Goal: Task Accomplishment & Management: Manage account settings

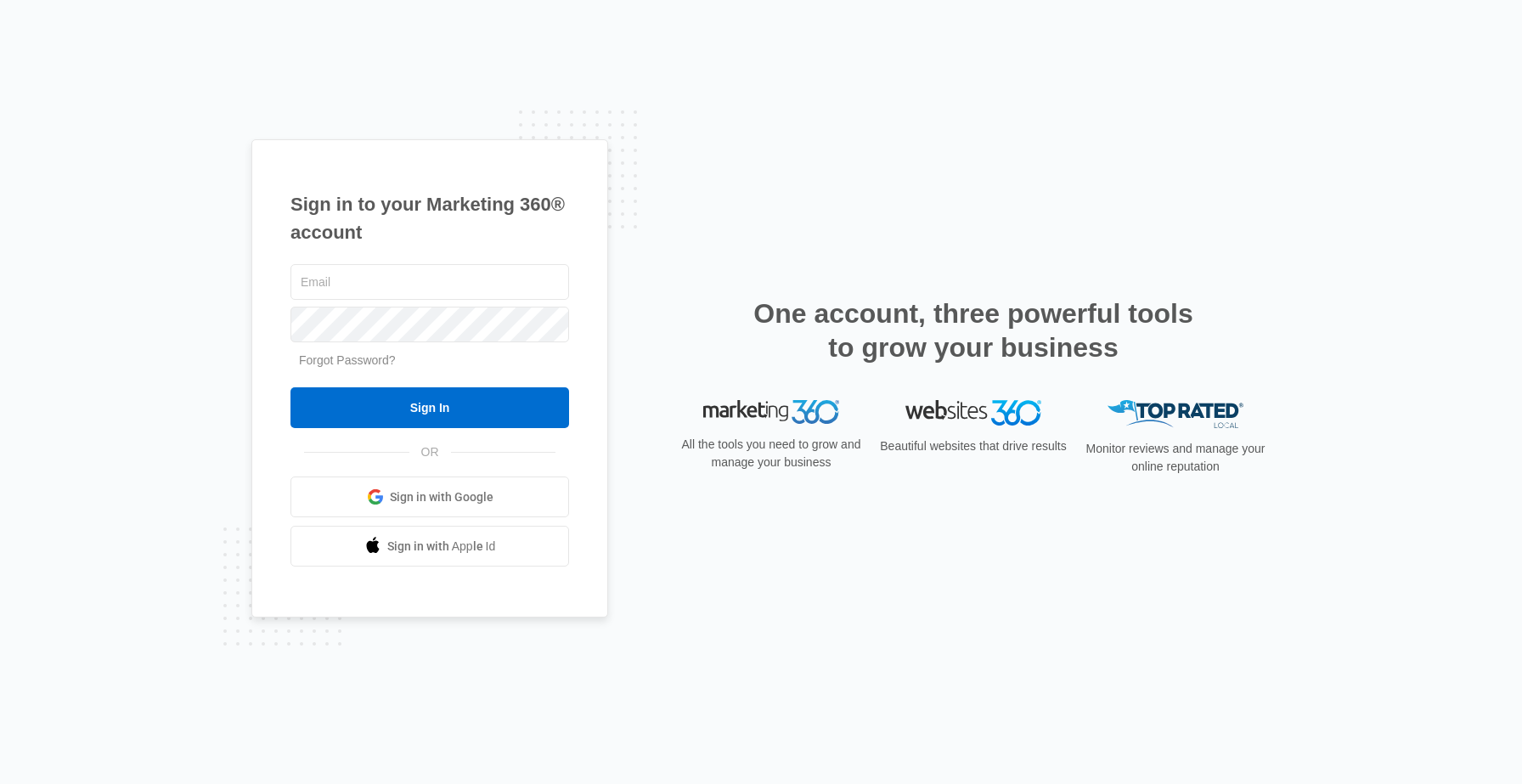
type input "[EMAIL_ADDRESS][DOMAIN_NAME]"
click at [380, 356] on link "Forgot Password?" at bounding box center [347, 360] width 97 height 14
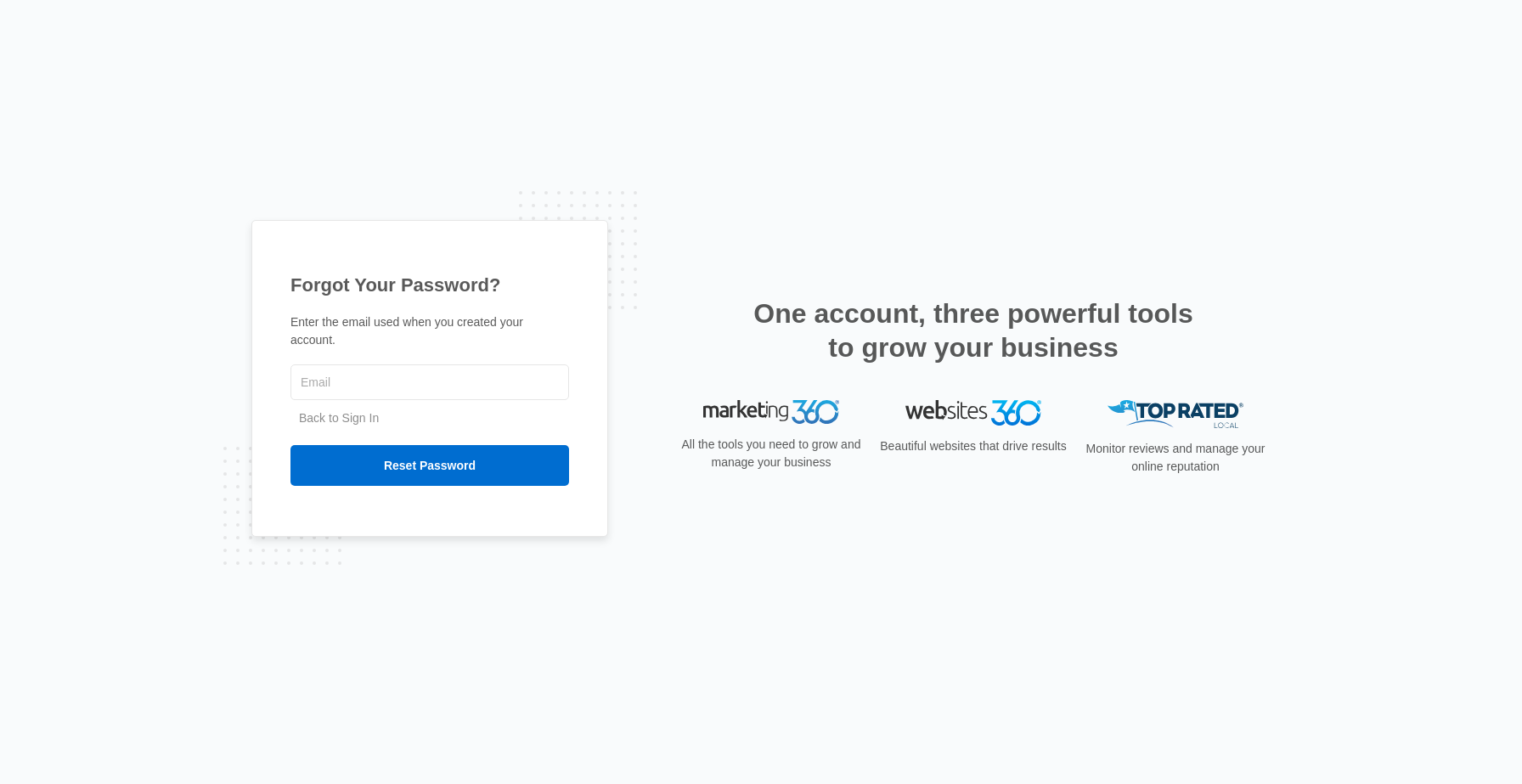
click at [445, 306] on div "Forgot Your Password? Enter the email used when you created your account. Back …" at bounding box center [429, 379] width 357 height 317
